Goal: Transaction & Acquisition: Purchase product/service

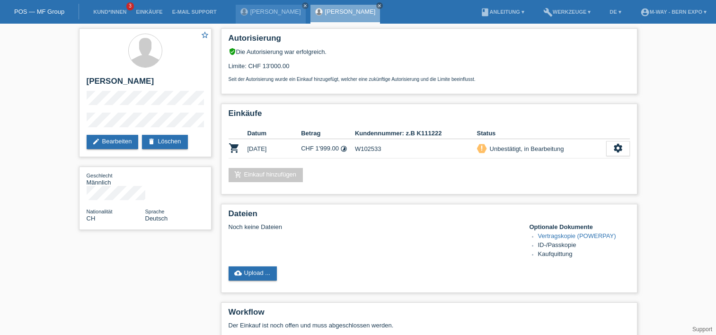
scroll to position [43, 0]
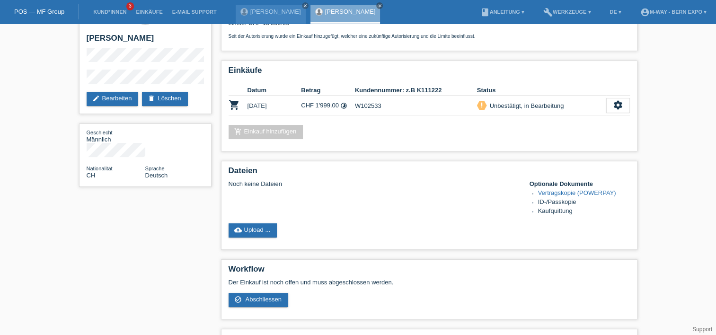
click at [29, 9] on link "POS — MF Group" at bounding box center [39, 11] width 50 height 7
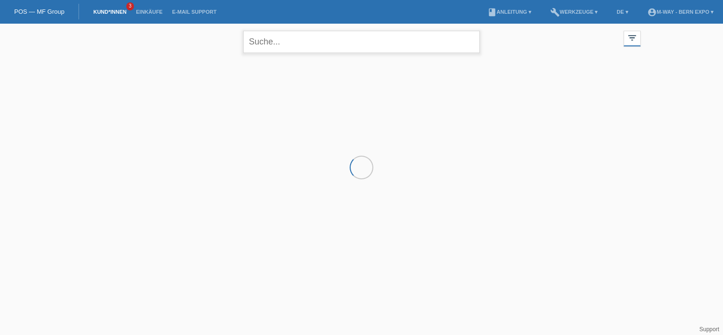
click at [263, 39] on input "text" at bounding box center [361, 42] width 237 height 22
type input "[PERSON_NAME]"
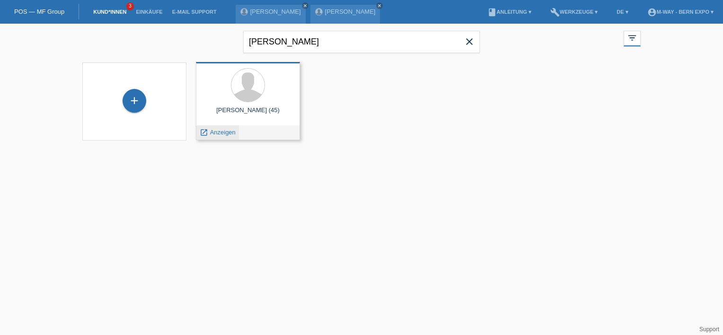
click at [222, 131] on span "Anzeigen" at bounding box center [223, 132] width 26 height 7
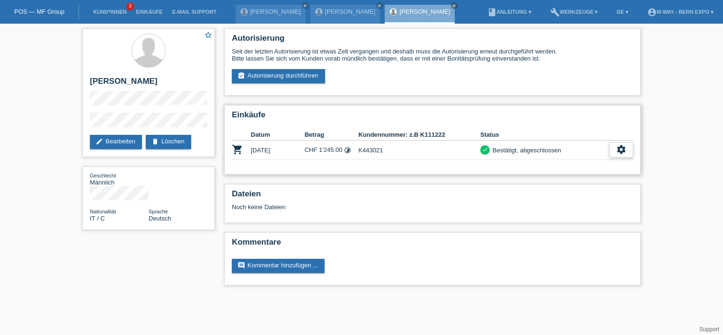
click at [612, 150] on div "settings" at bounding box center [622, 149] width 24 height 15
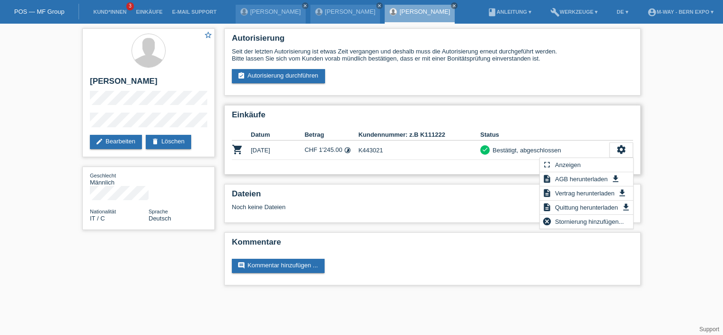
click at [568, 134] on th "Status" at bounding box center [544, 134] width 129 height 11
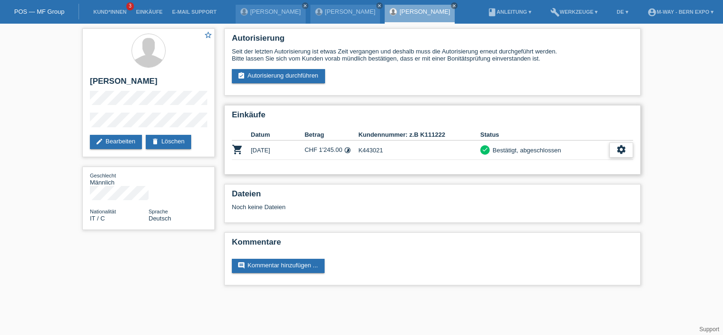
click at [620, 147] on icon "settings" at bounding box center [621, 149] width 10 height 10
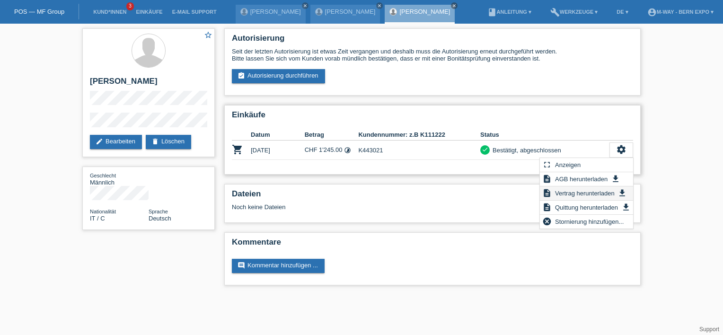
click at [580, 191] on span "Vertrag herunterladen" at bounding box center [585, 192] width 62 height 11
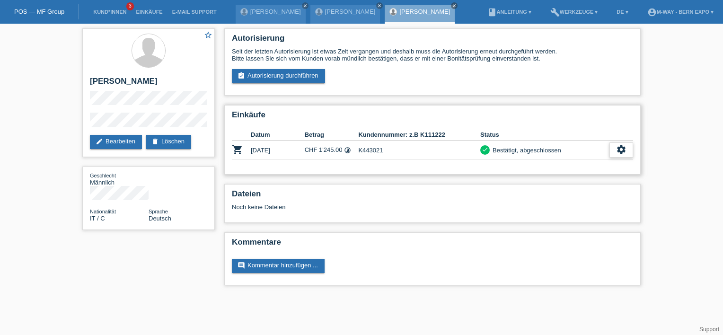
click at [613, 152] on div "settings" at bounding box center [622, 149] width 24 height 15
click at [613, 154] on div "settings" at bounding box center [622, 149] width 24 height 15
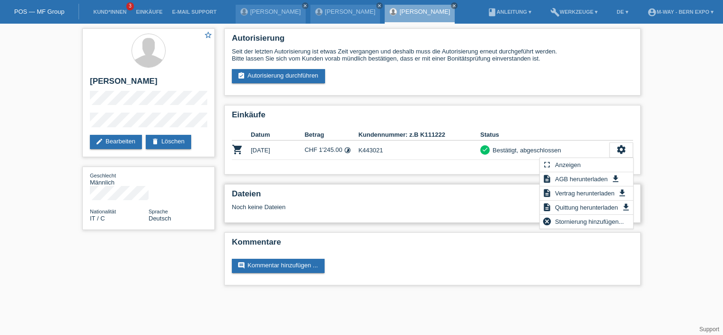
click at [483, 190] on h2 "Dateien" at bounding box center [432, 196] width 401 height 14
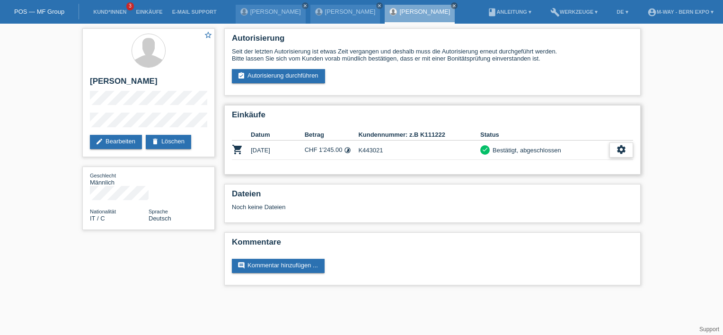
click at [625, 150] on icon "settings" at bounding box center [621, 149] width 10 height 10
click at [307, 68] on div "Seit der letzten Autorisierung ist etwas Zeit vergangen und deshalb muss die Au…" at bounding box center [432, 66] width 401 height 36
click at [304, 73] on link "assignment_turned_in Autorisierung durchführen" at bounding box center [278, 76] width 93 height 14
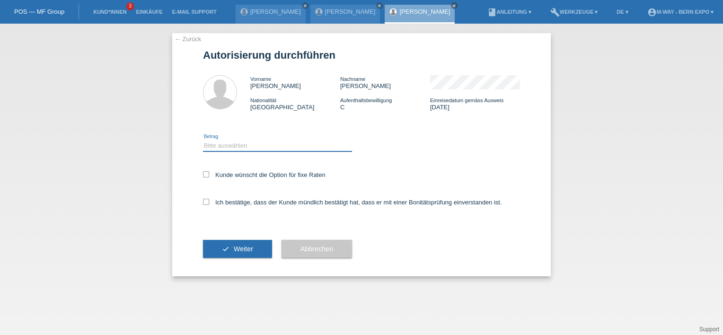
click at [217, 150] on select "Bitte auswählen CHF 1.00 - CHF 499.00 CHF 500.00 - CHF 1'999.00 CHF 2'000.00 - …" at bounding box center [277, 145] width 149 height 11
select select "3"
click at [203, 140] on select "Bitte auswählen CHF 1.00 - CHF 499.00 CHF 500.00 - CHF 1'999.00 CHF 2'000.00 - …" at bounding box center [277, 145] width 149 height 11
click at [207, 177] on icon at bounding box center [206, 174] width 6 height 6
click at [207, 177] on input "Kunde wünscht die Option für fixe Raten" at bounding box center [206, 174] width 6 height 6
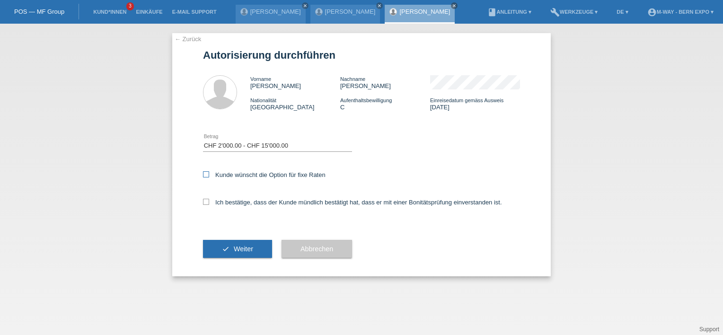
checkbox input "true"
click at [204, 205] on label "Ich bestätige, dass der Kunde mündlich bestätigt hat, dass er mit einer Bonität…" at bounding box center [352, 202] width 299 height 7
click at [204, 205] on input "Ich bestätige, dass der Kunde mündlich bestätigt hat, dass er mit einer Bonität…" at bounding box center [206, 202] width 6 height 6
checkbox input "true"
click at [219, 249] on button "check Weiter" at bounding box center [237, 249] width 69 height 18
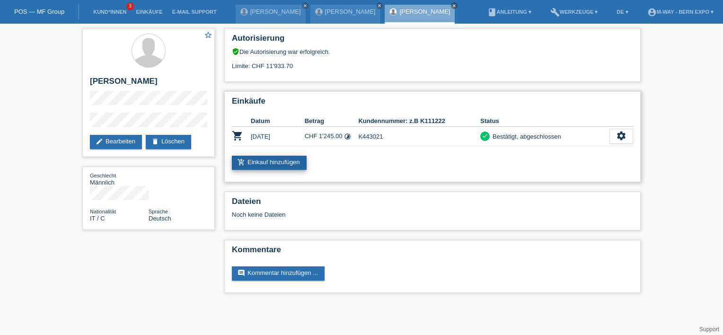
click at [302, 161] on link "add_shopping_cart Einkauf hinzufügen" at bounding box center [269, 163] width 75 height 14
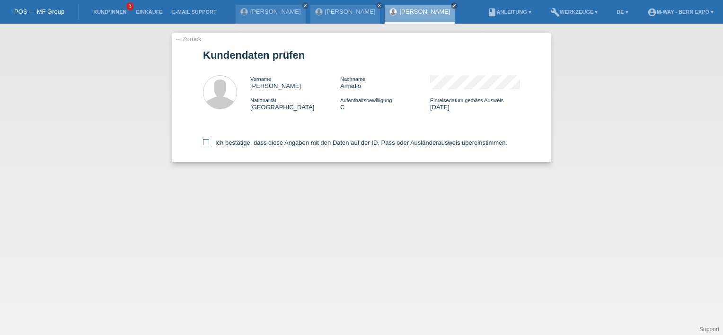
click at [208, 142] on icon at bounding box center [206, 142] width 6 height 6
click at [208, 142] on input "Ich bestätige, dass diese Angaben mit den Daten auf der ID, Pass oder Ausländer…" at bounding box center [206, 142] width 6 height 6
checkbox input "true"
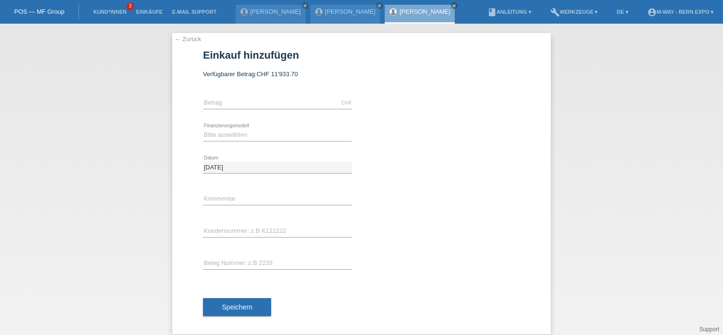
click at [261, 110] on div "CHF error [GEOGRAPHIC_DATA]" at bounding box center [277, 103] width 149 height 32
click at [254, 105] on input "text" at bounding box center [277, 103] width 149 height 12
type input "1200.00"
click at [255, 136] on select "Bitte auswählen Fixe Raten Kauf auf Rechnung mit Teilzahlungsoption" at bounding box center [277, 134] width 149 height 11
select select "77"
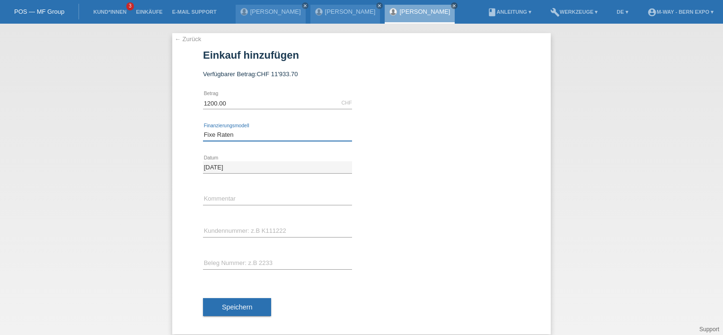
click at [203, 129] on select "Bitte auswählen Fixe Raten Kauf auf Rechnung mit Teilzahlungsoption" at bounding box center [277, 134] width 149 height 11
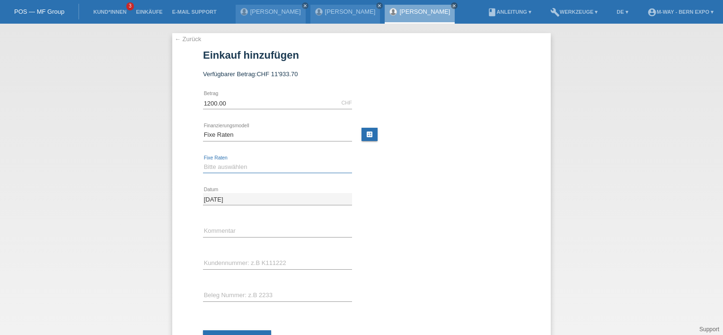
click at [214, 162] on select "Bitte auswählen 4 Raten 5 Raten 6 Raten 7 Raten 8 Raten 9 Raten 10 Raten 11 Rat…" at bounding box center [277, 166] width 149 height 11
select select "202"
click at [203, 161] on select "Bitte auswählen 4 Raten 5 Raten 6 Raten 7 Raten 8 Raten 9 Raten 10 Raten 11 Rat…" at bounding box center [277, 166] width 149 height 11
click at [227, 265] on input "text" at bounding box center [277, 264] width 149 height 12
type input "K"
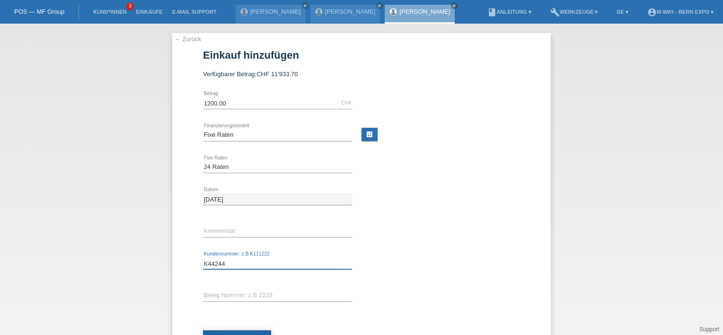
type input "K44244"
click at [234, 333] on button "Speichern" at bounding box center [237, 339] width 68 height 18
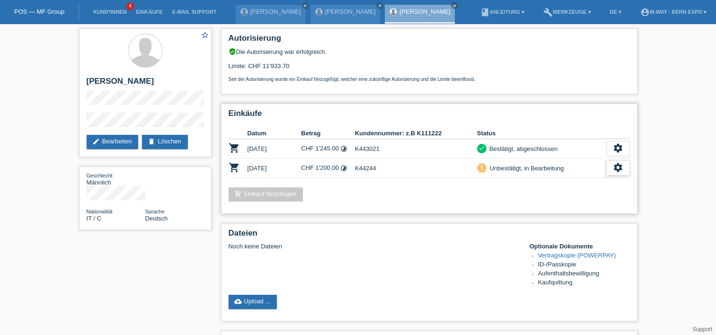
click at [623, 168] on icon "settings" at bounding box center [618, 167] width 10 height 10
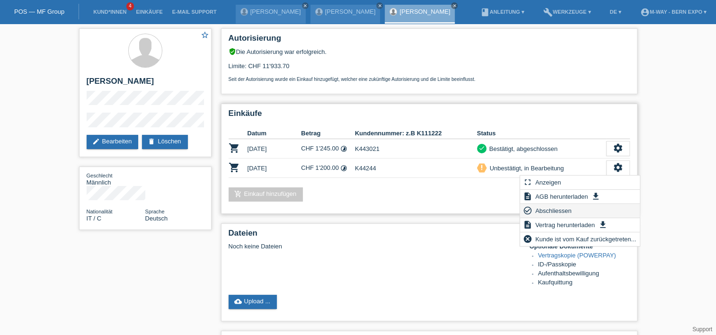
click at [566, 213] on span "Abschliessen" at bounding box center [553, 210] width 39 height 11
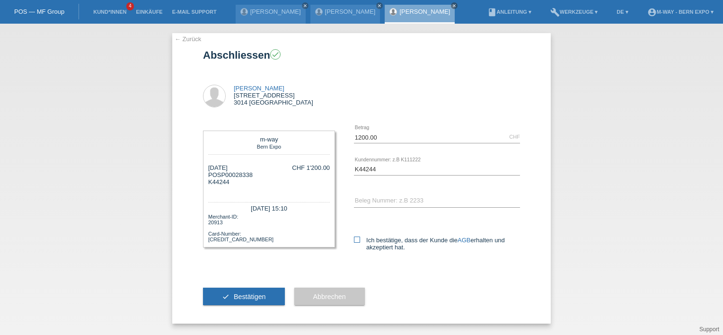
click at [357, 240] on icon at bounding box center [357, 240] width 6 height 6
click at [357, 240] on input "Ich bestätige, dass der Kunde die AGB erhalten und akzeptiert hat." at bounding box center [357, 240] width 6 height 6
checkbox input "true"
click at [263, 303] on button "check Bestätigen" at bounding box center [244, 297] width 82 height 18
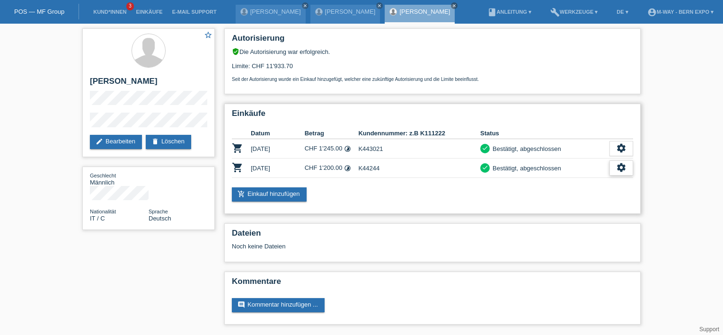
click at [631, 169] on div "settings" at bounding box center [622, 167] width 24 height 15
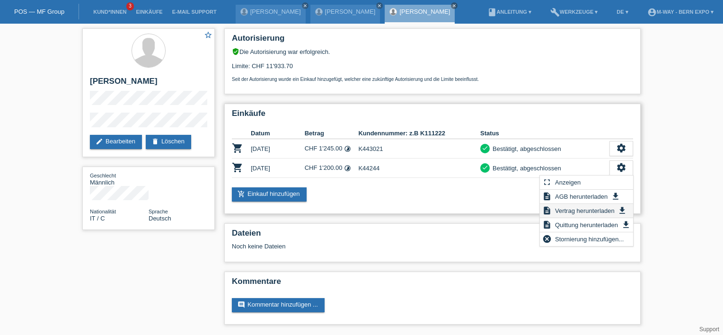
click at [562, 212] on span "Vertrag herunterladen" at bounding box center [585, 210] width 62 height 11
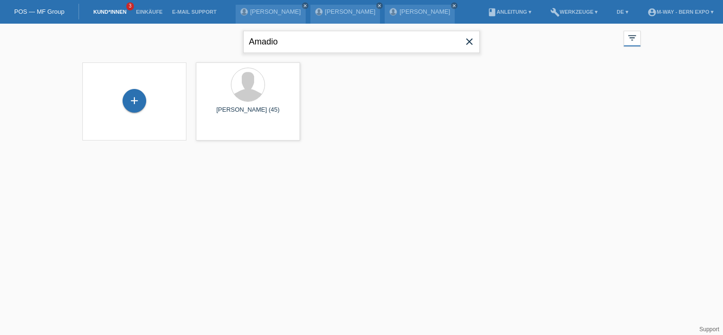
click at [295, 46] on input "Amadio" at bounding box center [361, 42] width 237 height 22
type input "A"
click at [324, 40] on input "zimmermann" at bounding box center [361, 42] width 237 height 22
type input "z"
type input "reto"
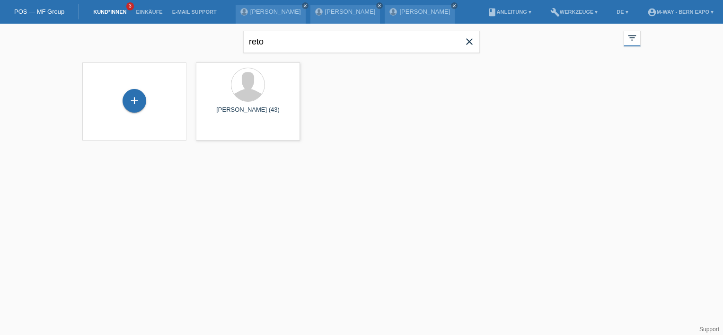
click at [478, 44] on span "close" at bounding box center [469, 43] width 19 height 14
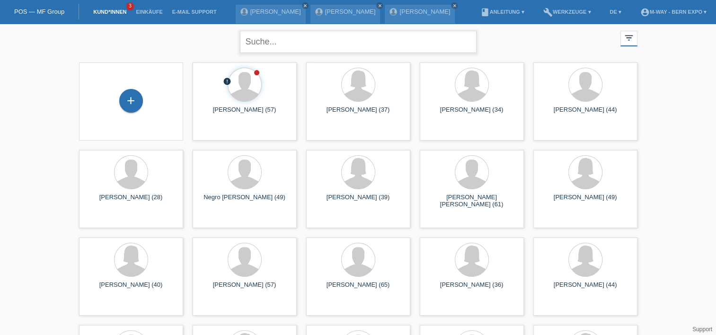
click at [361, 51] on input "text" at bounding box center [358, 42] width 237 height 22
type input "reto"
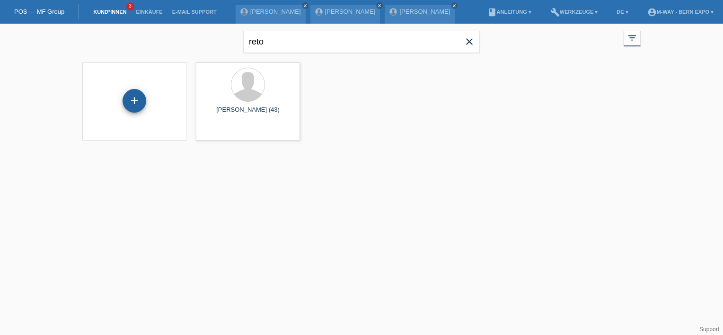
click at [133, 100] on div "+" at bounding box center [135, 101] width 24 height 24
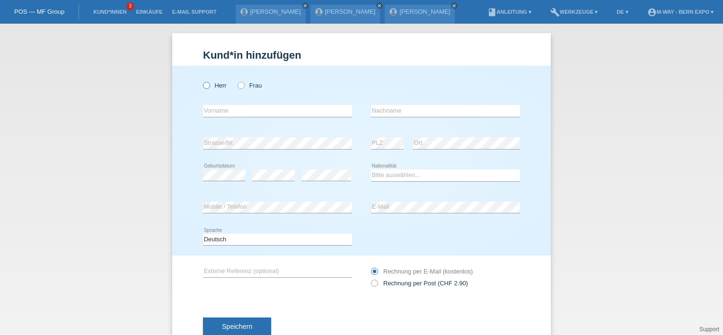
click at [208, 82] on label "Herr" at bounding box center [215, 85] width 24 height 7
click at [208, 82] on input "Herr" at bounding box center [206, 85] width 6 height 6
radio input "true"
click at [247, 110] on input "text" at bounding box center [277, 111] width 149 height 12
type input "Retzo"
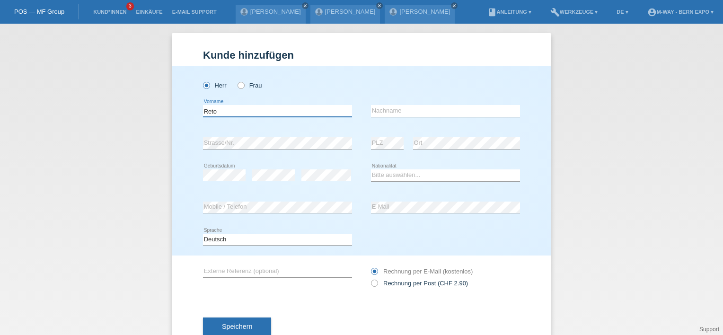
type input "Reto"
type input "[PERSON_NAME]"
click at [400, 173] on select "Bitte auswählen... Schweiz Deutschland Liechtenstein Österreich ------------ Af…" at bounding box center [445, 174] width 149 height 11
select select "CH"
click at [371, 169] on select "Bitte auswählen... Schweiz Deutschland Liechtenstein Österreich ------------ Af…" at bounding box center [445, 174] width 149 height 11
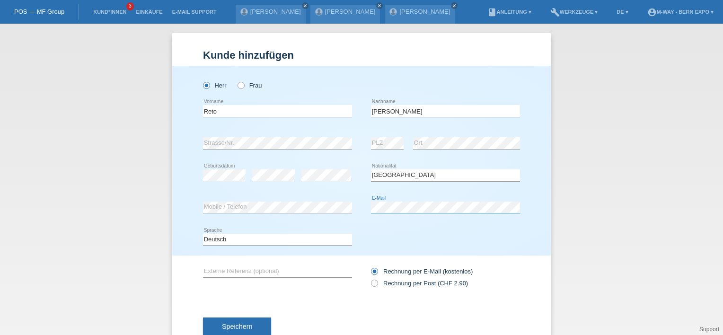
scroll to position [28, 0]
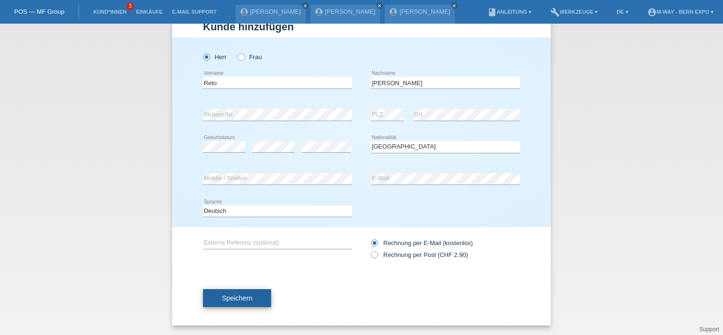
click at [237, 299] on span "Speichern" at bounding box center [237, 298] width 30 height 8
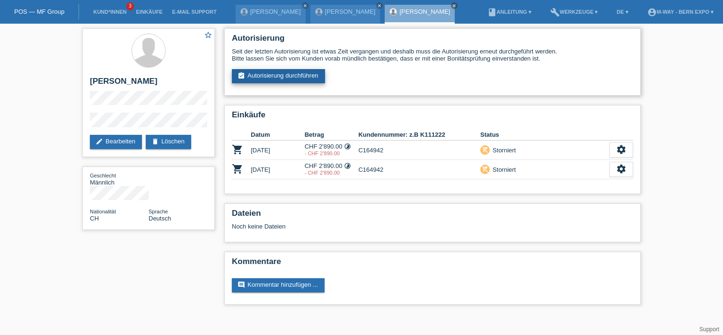
click at [303, 75] on link "assignment_turned_in Autorisierung durchführen" at bounding box center [278, 76] width 93 height 14
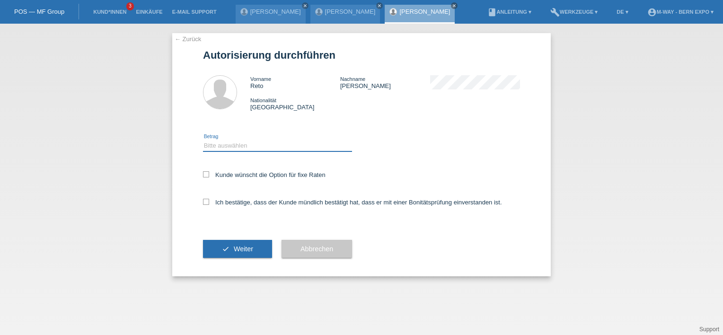
click at [253, 145] on select "Bitte auswählen CHF 1.00 - CHF 499.00 CHF 500.00 - CHF 1'999.00 CHF 2'000.00 - …" at bounding box center [277, 145] width 149 height 11
select select "3"
click at [203, 140] on select "Bitte auswählen CHF 1.00 - CHF 499.00 CHF 500.00 - CHF 1'999.00 CHF 2'000.00 - …" at bounding box center [277, 145] width 149 height 11
click at [204, 202] on icon at bounding box center [206, 202] width 6 height 6
click at [204, 202] on input "Ich bestätige, dass der Kunde mündlich bestätigt hat, dass er mit einer Bonität…" at bounding box center [206, 202] width 6 height 6
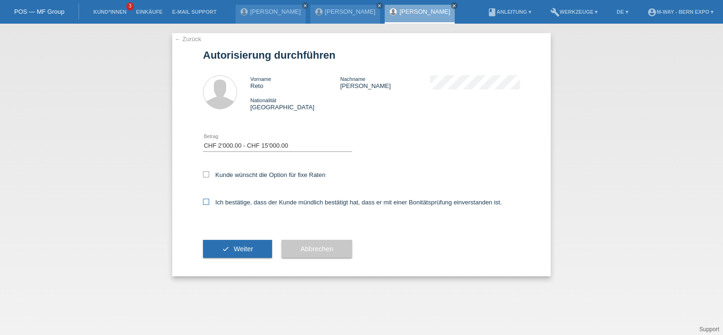
checkbox input "true"
click at [238, 250] on span "Weiter" at bounding box center [243, 249] width 19 height 8
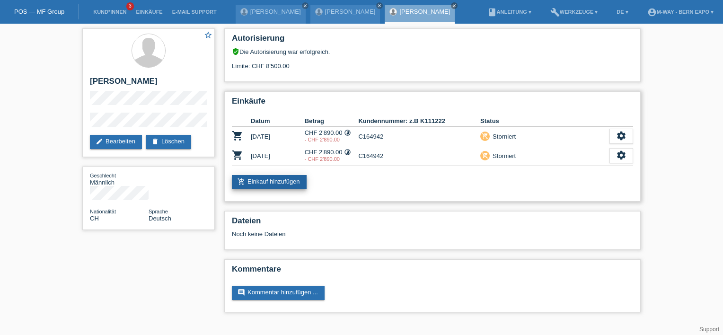
click at [287, 177] on link "add_shopping_cart Einkauf hinzufügen" at bounding box center [269, 182] width 75 height 14
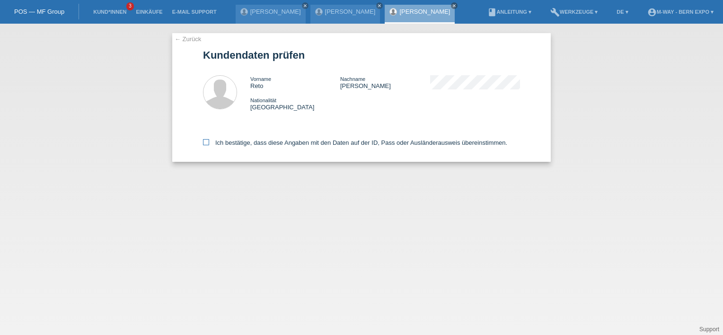
click at [209, 142] on icon at bounding box center [206, 142] width 6 height 6
click at [209, 142] on input "Ich bestätige, dass diese Angaben mit den Daten auf der ID, Pass oder Ausländer…" at bounding box center [206, 142] width 6 height 6
checkbox input "true"
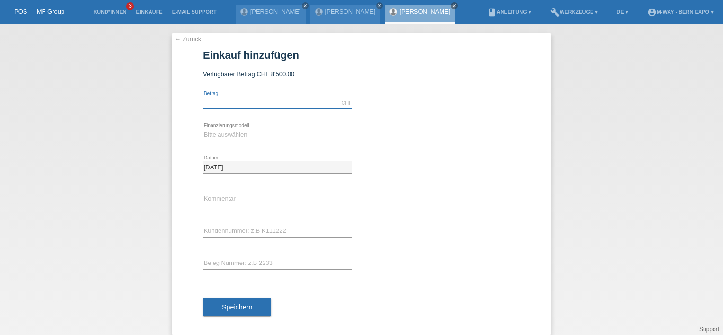
click at [241, 103] on input "text" at bounding box center [277, 103] width 149 height 12
type input "7414.10"
click at [252, 135] on select "Bitte auswählen Fixe Raten Kauf auf Rechnung mit Teilzahlungsoption" at bounding box center [277, 134] width 149 height 11
select select "77"
click at [203, 129] on select "Bitte auswählen Fixe Raten Kauf auf Rechnung mit Teilzahlungsoption" at bounding box center [277, 134] width 149 height 11
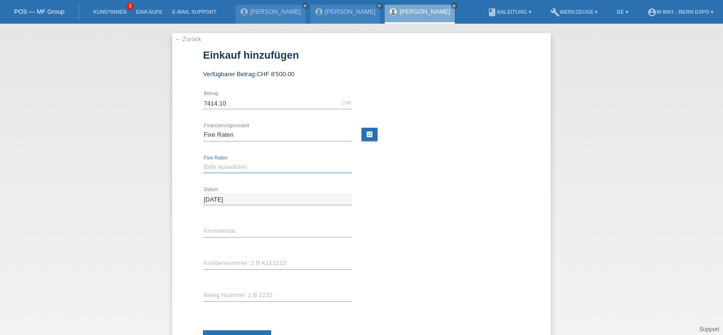
click at [234, 165] on select "Bitte auswählen 4 Raten 5 Raten 6 Raten 7 Raten 8 Raten 9 Raten 10 Raten 11 Rat…" at bounding box center [277, 166] width 149 height 11
select select "202"
click at [203, 161] on select "Bitte auswählen 4 Raten 5 Raten 6 Raten 7 Raten 8 Raten 9 Raten 10 Raten 11 Rat…" at bounding box center [277, 166] width 149 height 11
click at [250, 261] on input "text" at bounding box center [277, 264] width 149 height 12
type input "C164942"
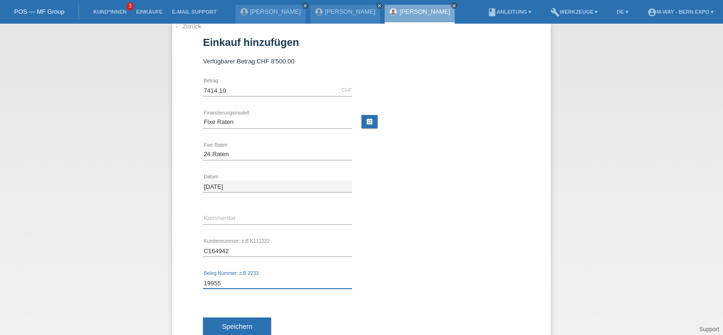
scroll to position [40, 0]
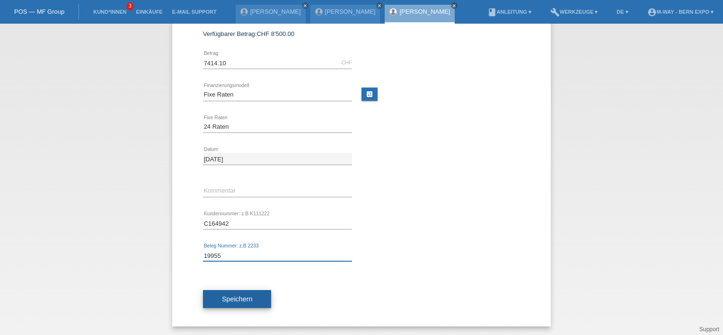
type input "19955"
click at [235, 297] on span "Speichern" at bounding box center [237, 299] width 30 height 8
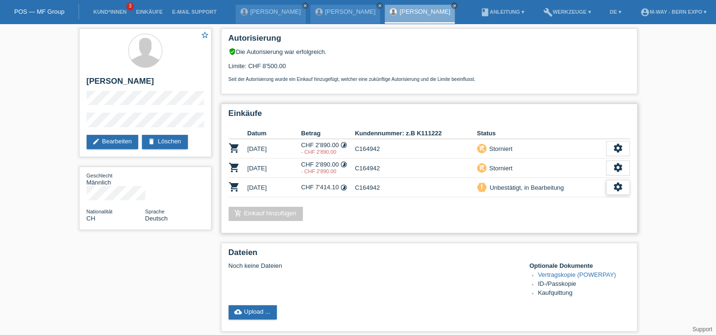
click at [615, 190] on icon "settings" at bounding box center [618, 187] width 10 height 10
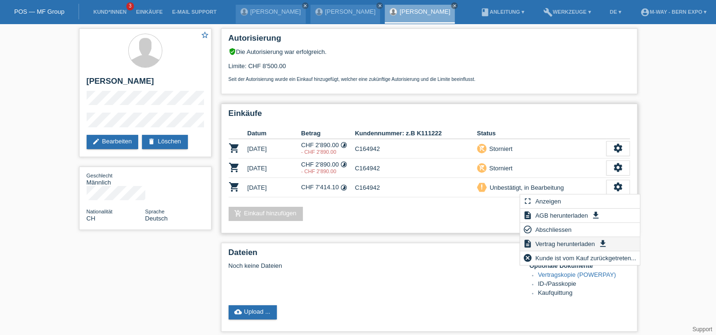
click at [564, 246] on span "Vertrag herunterladen" at bounding box center [565, 243] width 62 height 11
